Goal: Transaction & Acquisition: Purchase product/service

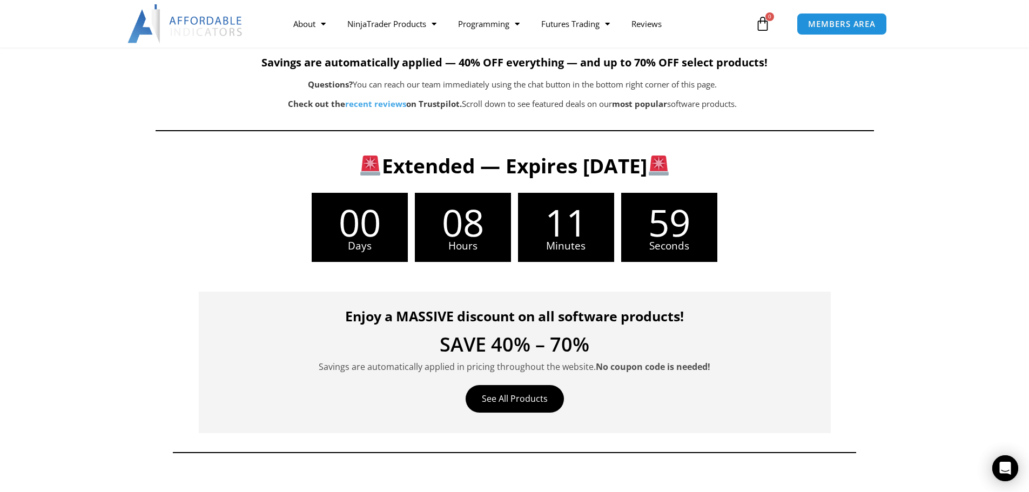
scroll to position [162, 0]
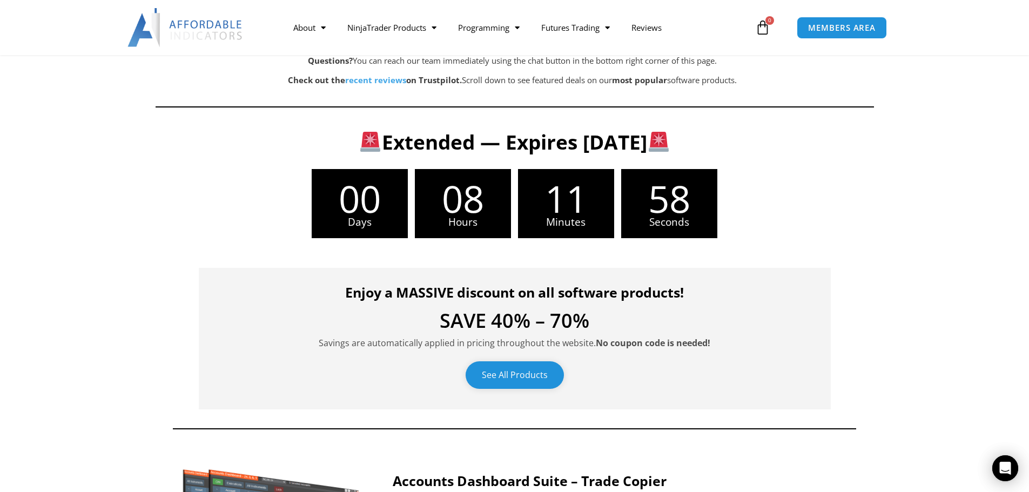
click at [504, 361] on div "Enjoy a MASSIVE discount on all software products! SAVE 40% – 70% Savings are a…" at bounding box center [515, 339] width 632 height 142
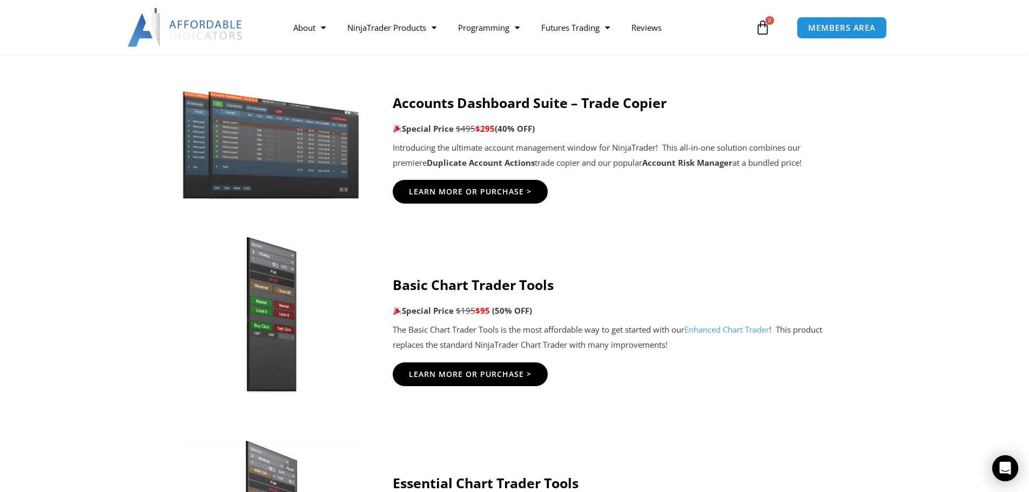
scroll to position [216, 0]
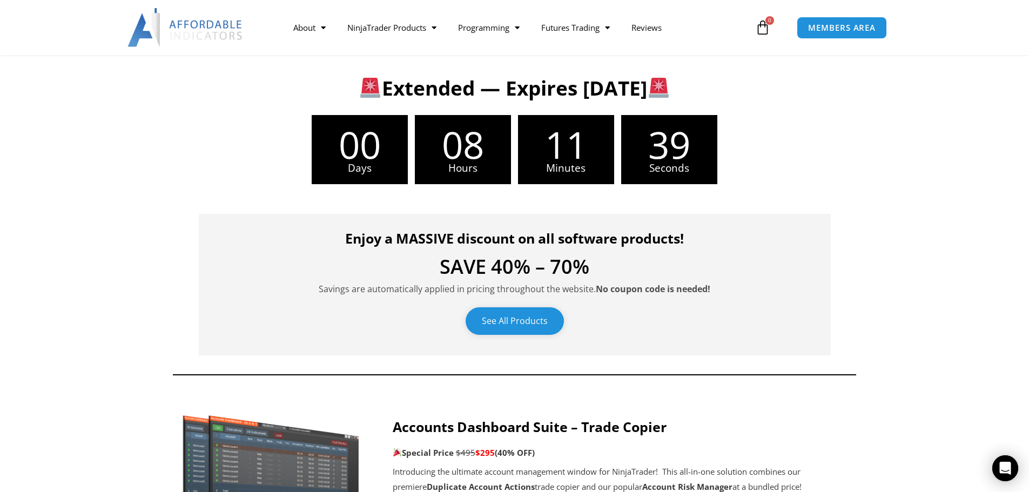
click at [554, 325] on link "See All Products" at bounding box center [515, 321] width 98 height 28
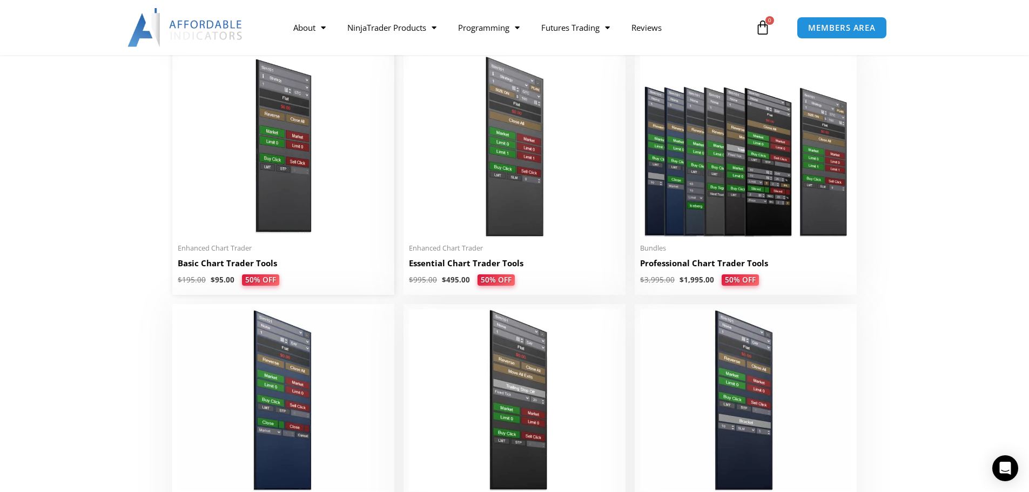
scroll to position [432, 0]
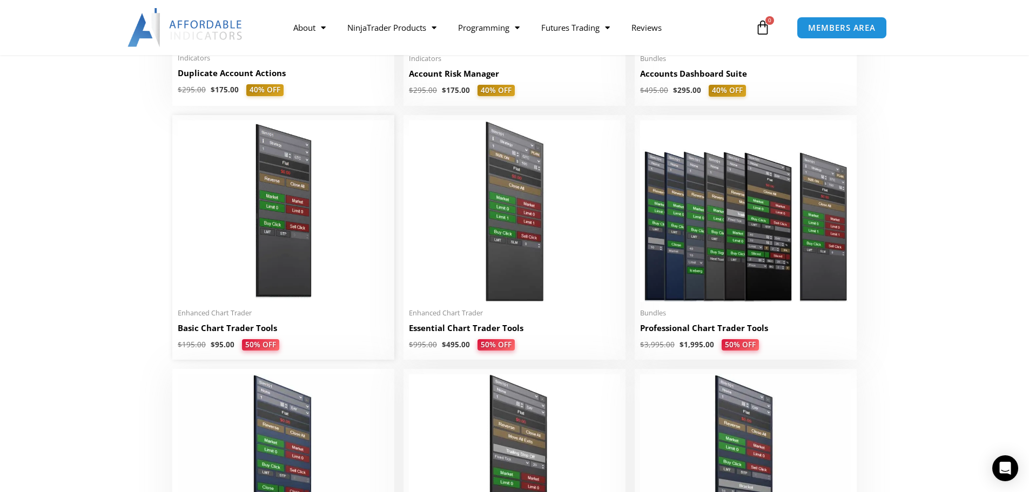
click at [297, 232] on img at bounding box center [283, 210] width 211 height 181
